Goal: Book appointment/travel/reservation

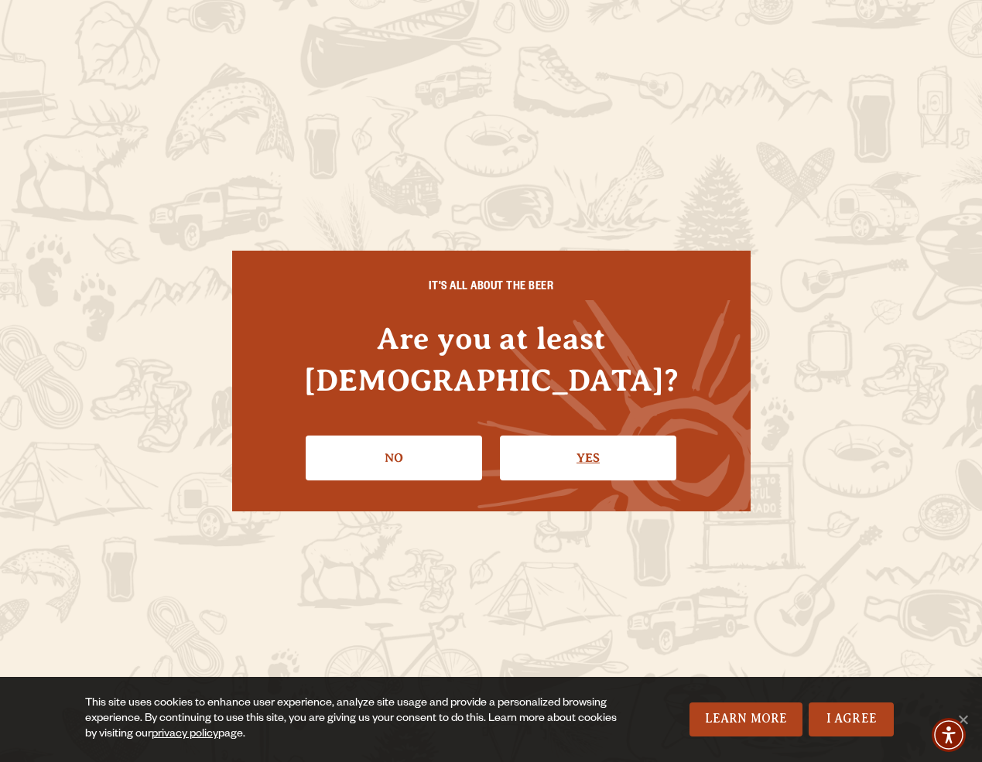
click at [580, 439] on link "Yes" at bounding box center [588, 458] width 176 height 45
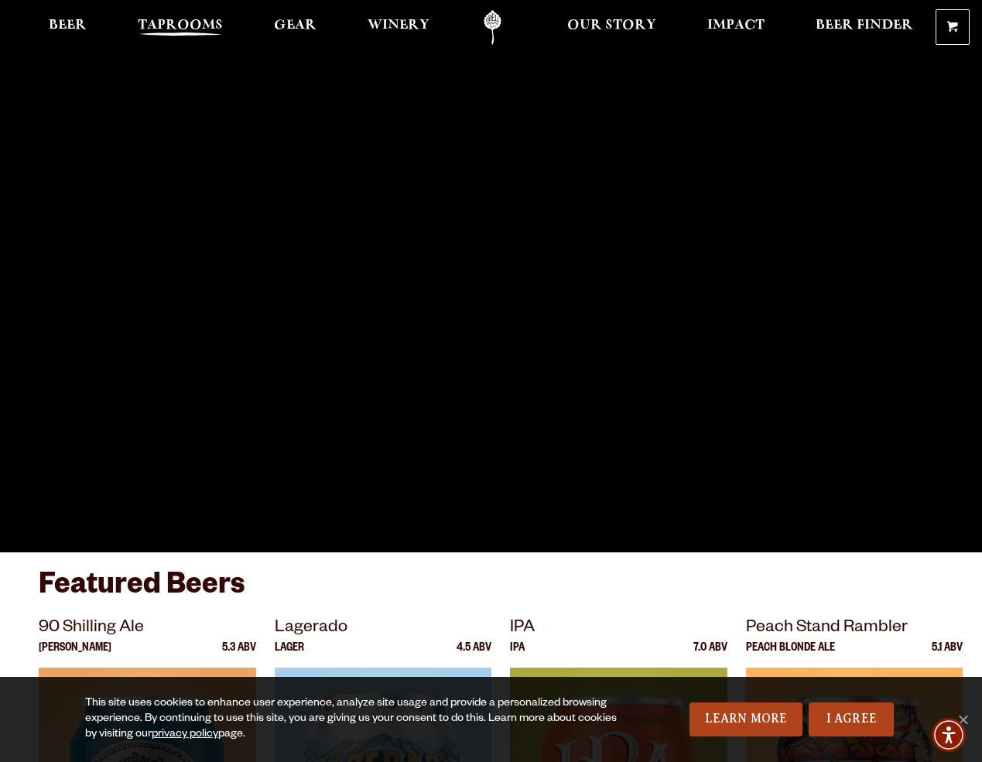
click at [166, 21] on span "Taprooms" at bounding box center [180, 25] width 85 height 12
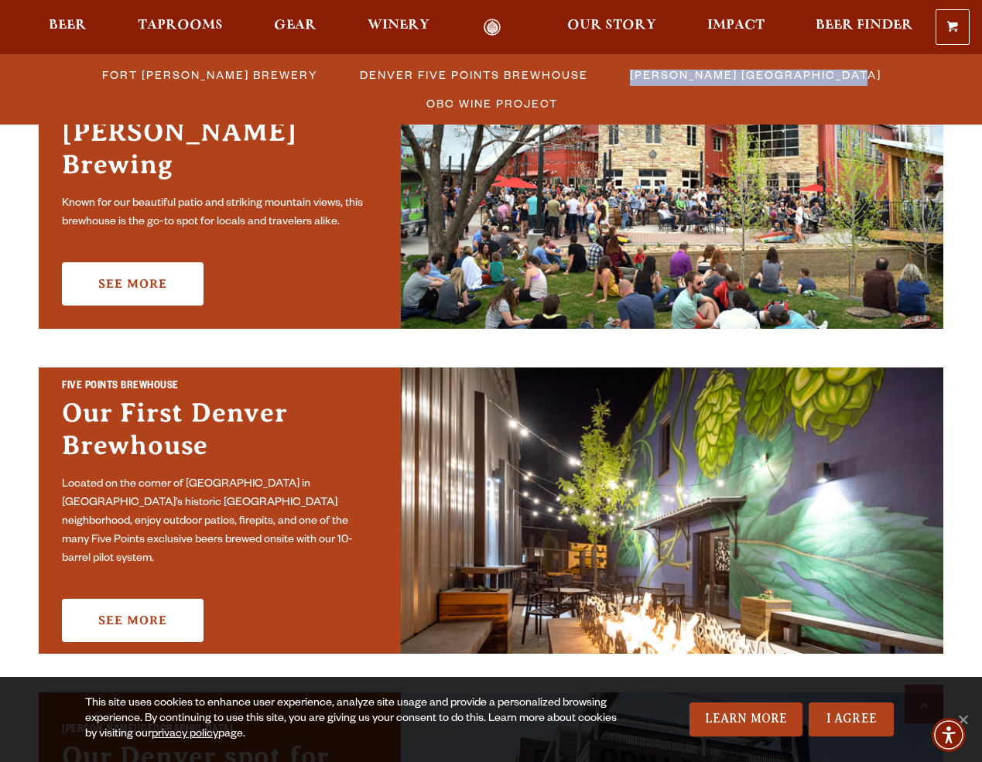
scroll to position [550, 0]
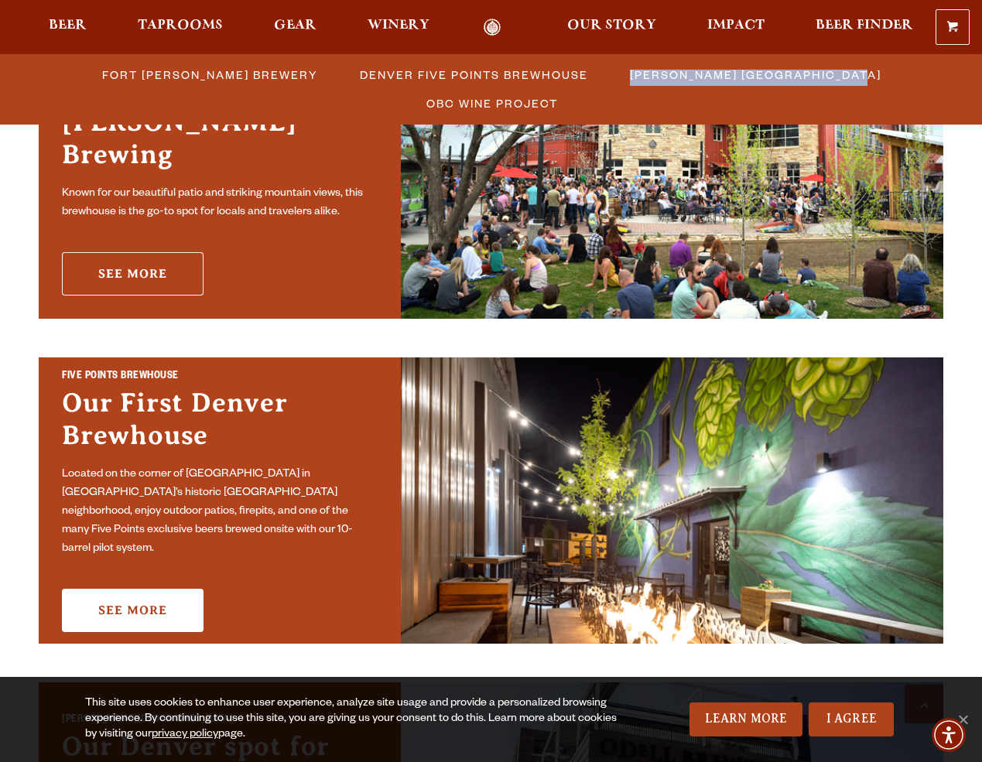
click at [149, 265] on link "See More" at bounding box center [133, 273] width 142 height 43
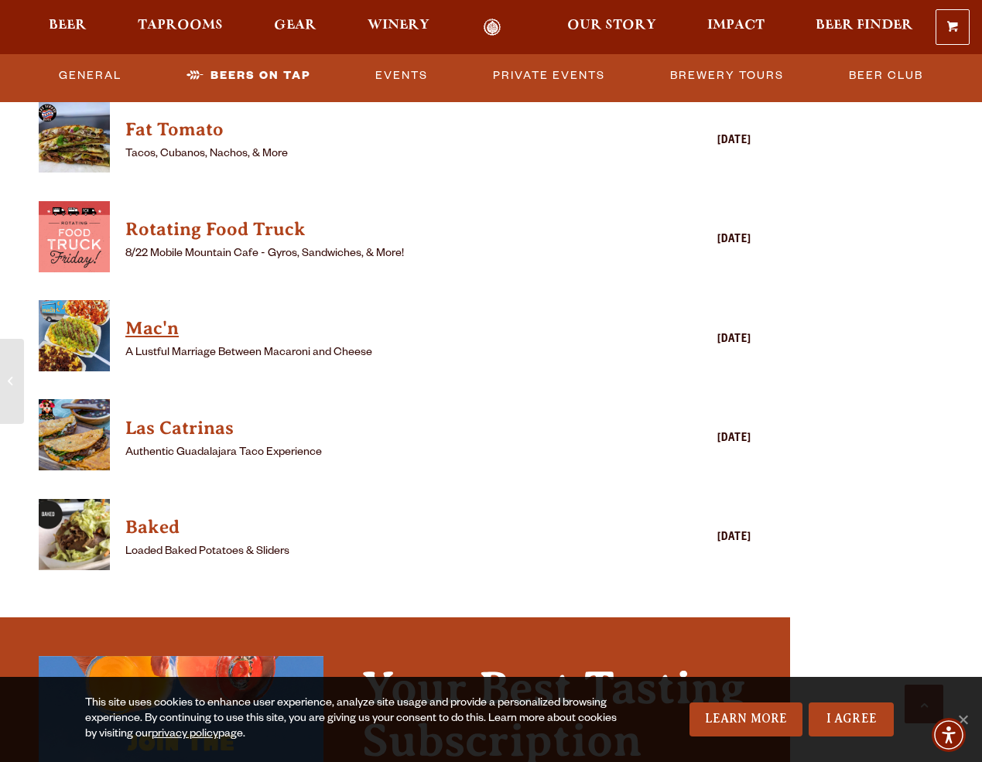
scroll to position [4020, 0]
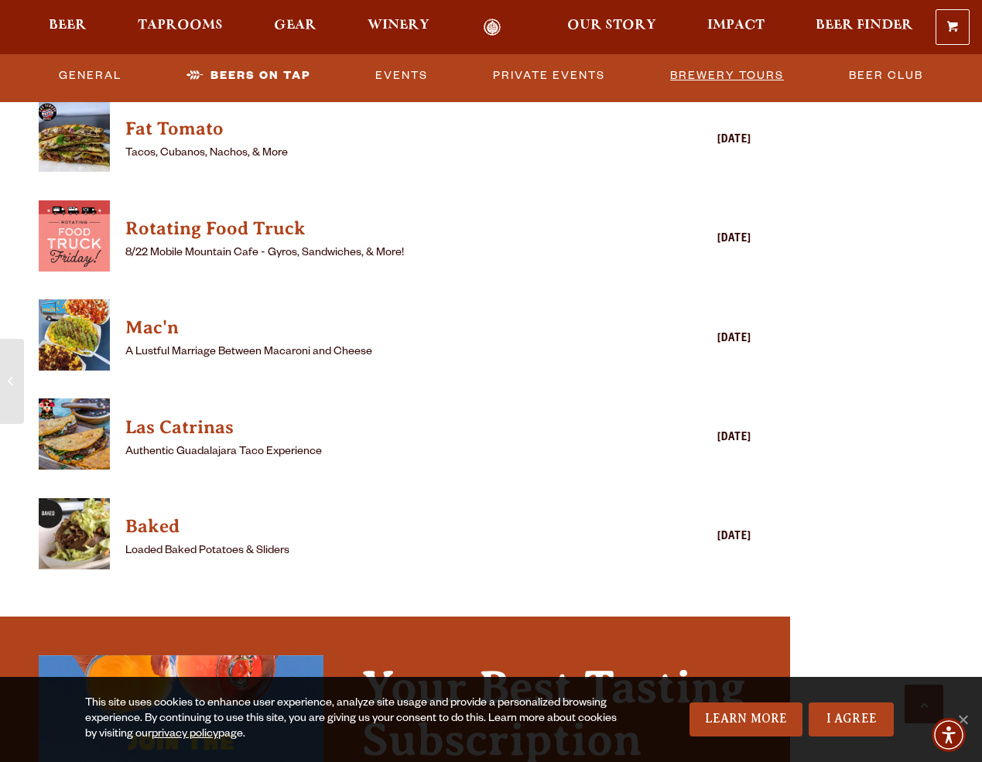
click at [707, 71] on link "Brewery Tours" at bounding box center [727, 76] width 126 height 36
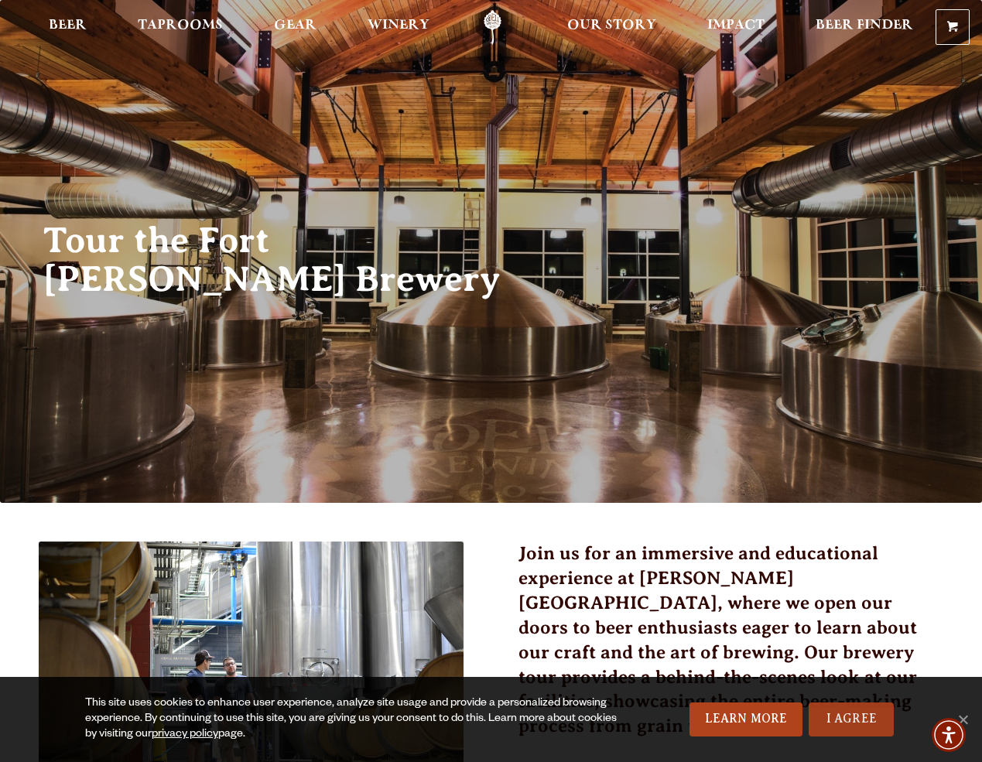
click at [853, 723] on link "I Agree" at bounding box center [851, 720] width 85 height 34
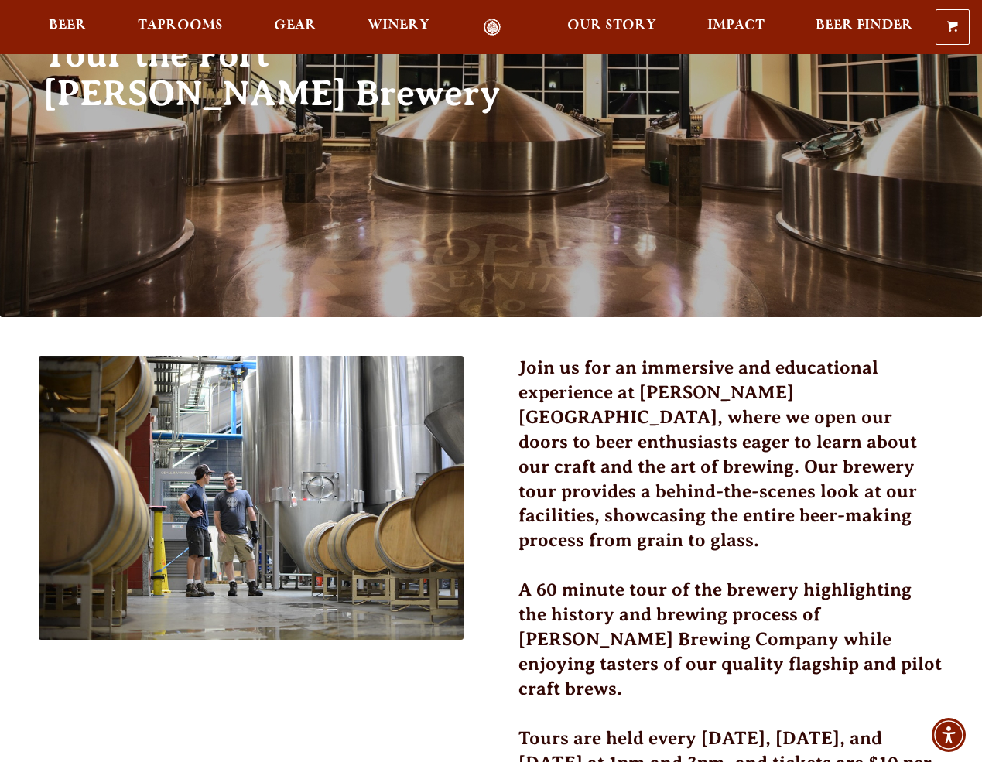
scroll to position [181, 0]
